Goal: Entertainment & Leisure: Consume media (video, audio)

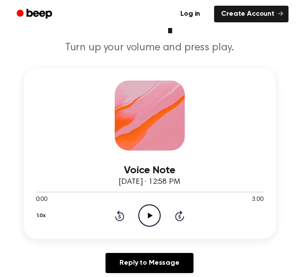
scroll to position [87, 0]
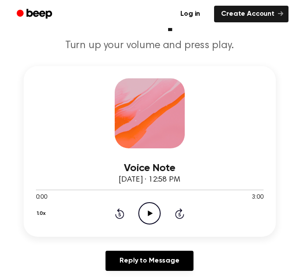
click at [150, 210] on icon "Play Audio" at bounding box center [149, 213] width 22 height 22
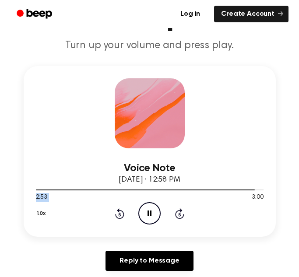
drag, startPoint x: 254, startPoint y: 189, endPoint x: 216, endPoint y: 196, distance: 38.6
click at [216, 196] on div "2:53 3:00 Your browser does not support the [object Object] element." at bounding box center [150, 194] width 228 height 16
click at [222, 189] on div at bounding box center [150, 189] width 228 height 7
drag, startPoint x: 196, startPoint y: 189, endPoint x: 180, endPoint y: 187, distance: 15.9
click at [180, 187] on div at bounding box center [150, 189] width 228 height 7
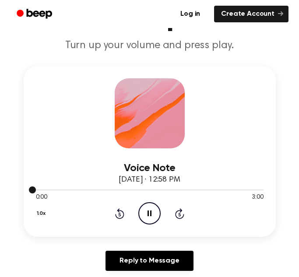
click at [180, 187] on div at bounding box center [150, 189] width 228 height 7
drag, startPoint x: 36, startPoint y: 189, endPoint x: 52, endPoint y: 191, distance: 15.9
click at [52, 191] on div at bounding box center [150, 189] width 228 height 7
click at [146, 212] on icon "Pause Audio" at bounding box center [149, 213] width 22 height 22
click at [141, 210] on icon "Play Audio" at bounding box center [149, 213] width 22 height 22
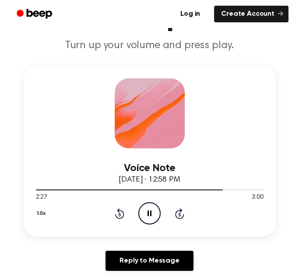
click at [148, 220] on icon "Pause Audio" at bounding box center [149, 213] width 22 height 22
click at [141, 208] on icon "Play Audio" at bounding box center [149, 213] width 22 height 22
click at [151, 219] on icon "Pause Audio" at bounding box center [149, 213] width 22 height 22
click at [151, 207] on icon "Play Audio" at bounding box center [149, 213] width 22 height 22
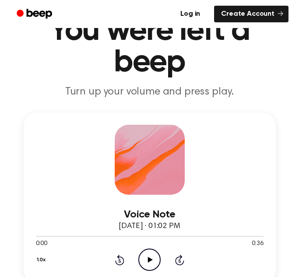
scroll to position [106, 0]
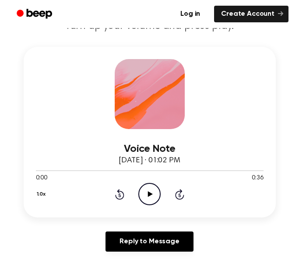
click at [153, 192] on icon "Play Audio" at bounding box center [149, 194] width 22 height 22
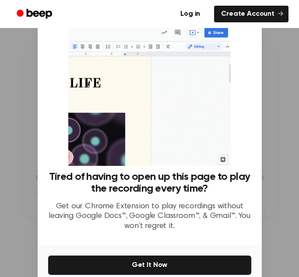
scroll to position [42, 0]
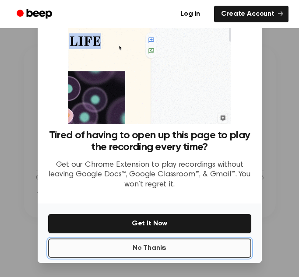
click at [130, 243] on button "No Thanks" at bounding box center [149, 248] width 203 height 19
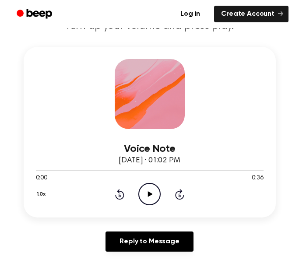
click at [149, 196] on icon at bounding box center [150, 194] width 5 height 6
